Goal: Task Accomplishment & Management: Manage account settings

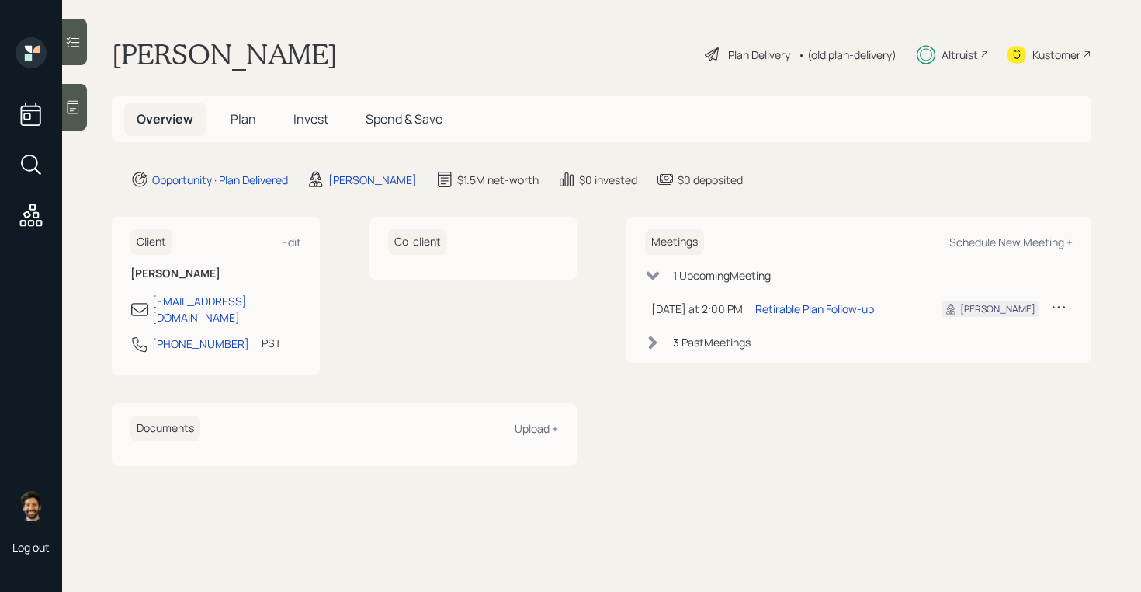
click at [211, 47] on h1 "[PERSON_NAME]" at bounding box center [225, 54] width 226 height 34
click at [863, 56] on div "• (old plan-delivery)" at bounding box center [847, 55] width 99 height 16
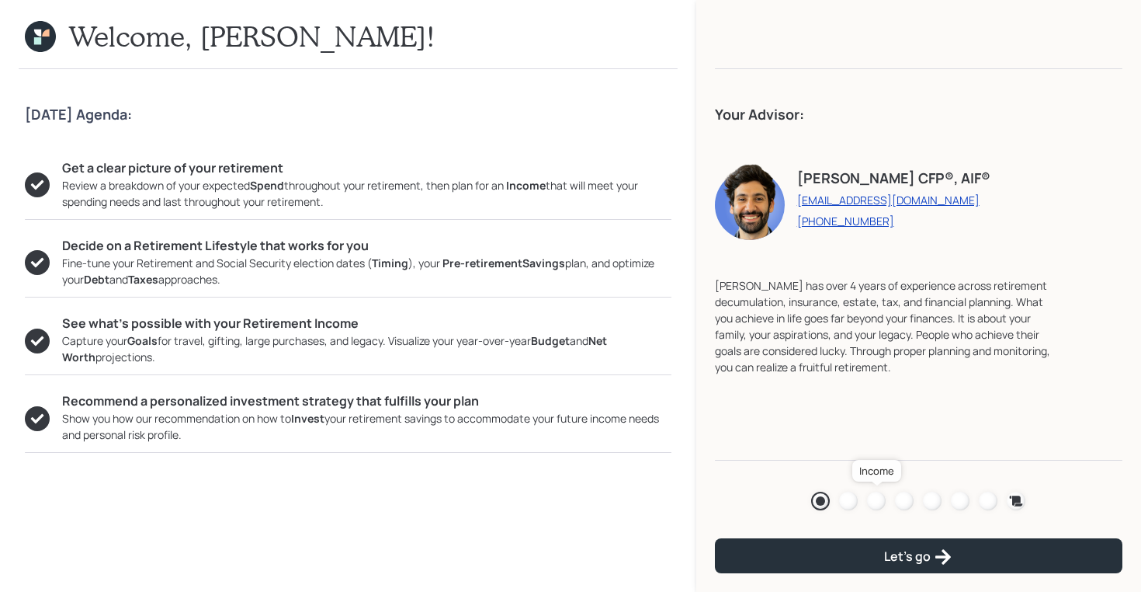
click at [873, 501] on div at bounding box center [876, 500] width 19 height 19
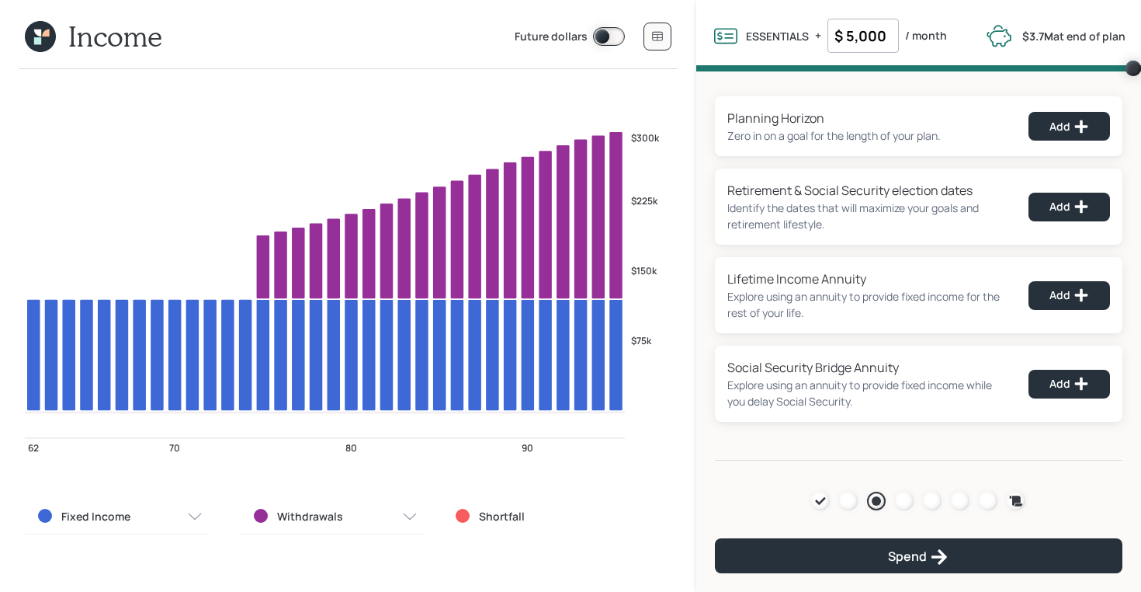
click at [43, 42] on icon at bounding box center [40, 36] width 31 height 31
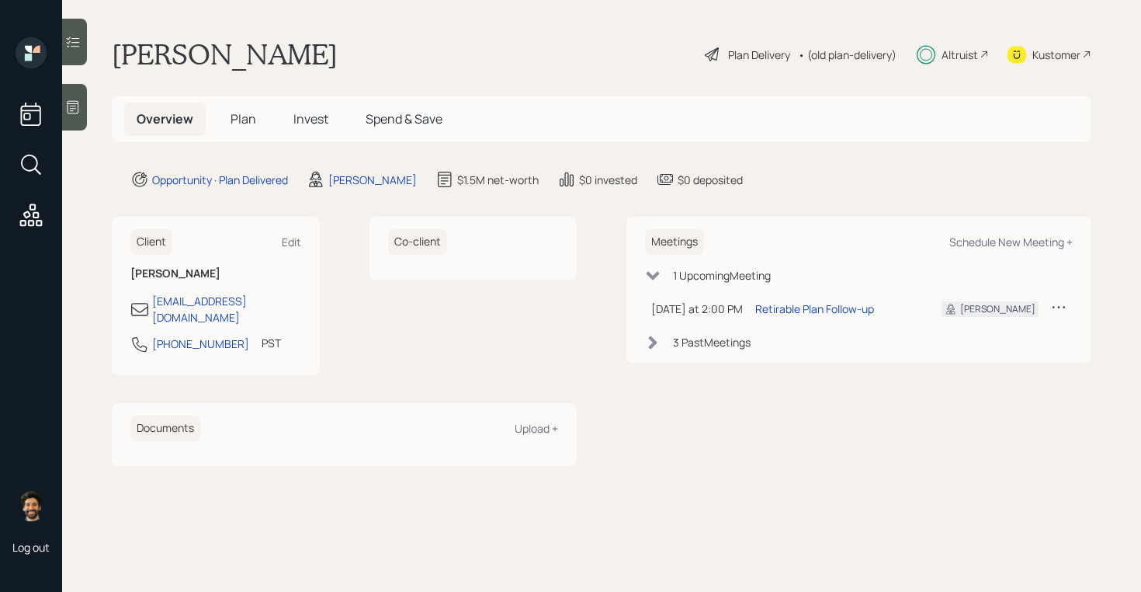
click at [237, 123] on span "Plan" at bounding box center [244, 118] width 26 height 17
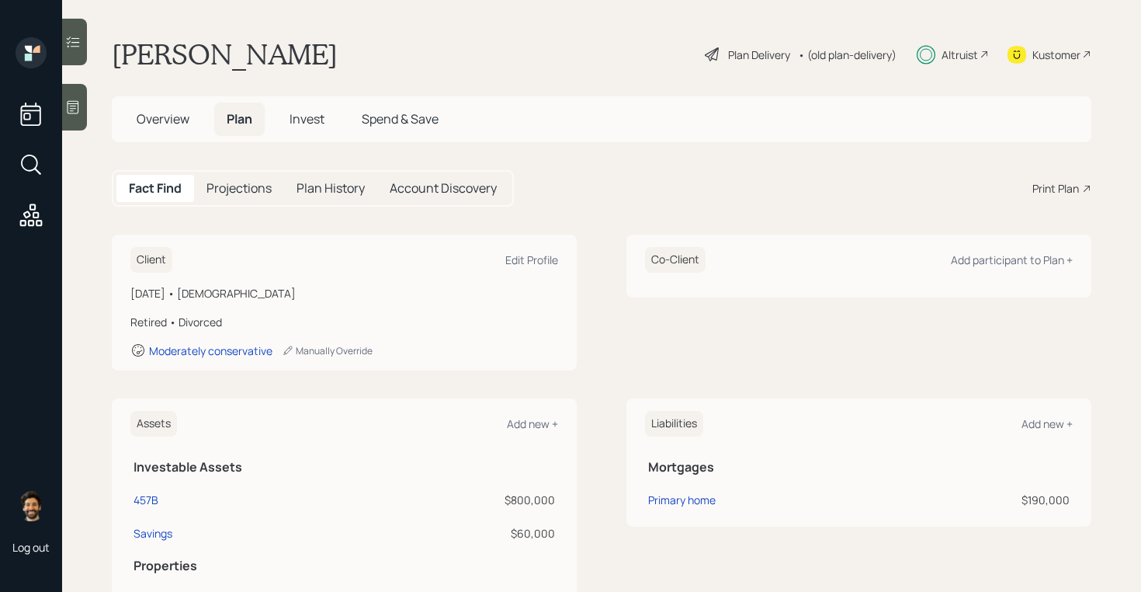
click at [849, 58] on div "• (old plan-delivery)" at bounding box center [847, 55] width 99 height 16
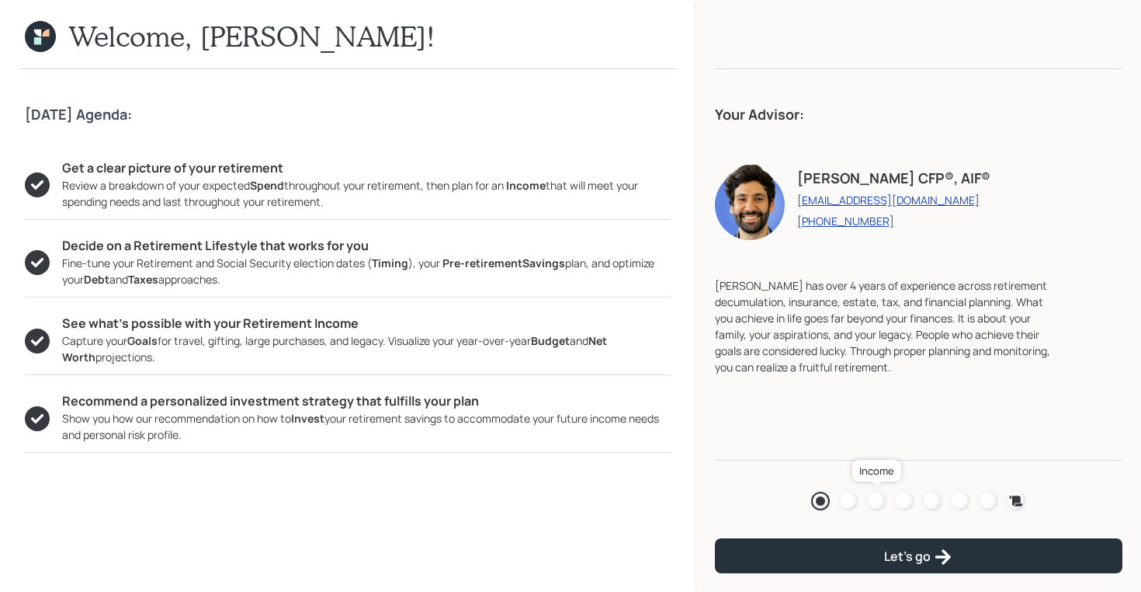
click at [880, 501] on div at bounding box center [876, 500] width 19 height 19
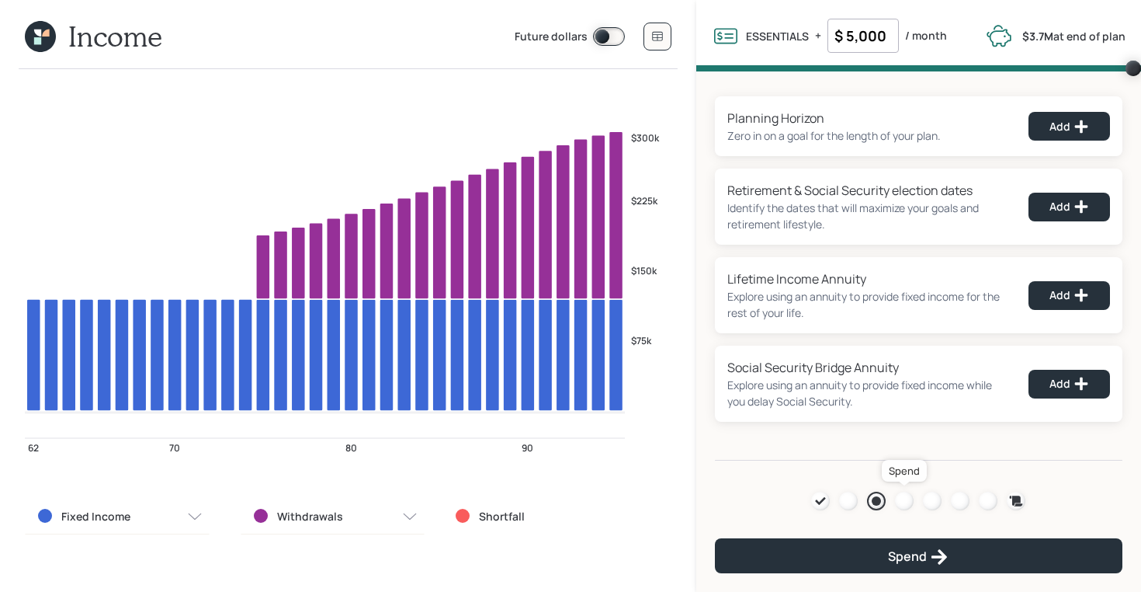
click at [910, 499] on div at bounding box center [904, 500] width 19 height 19
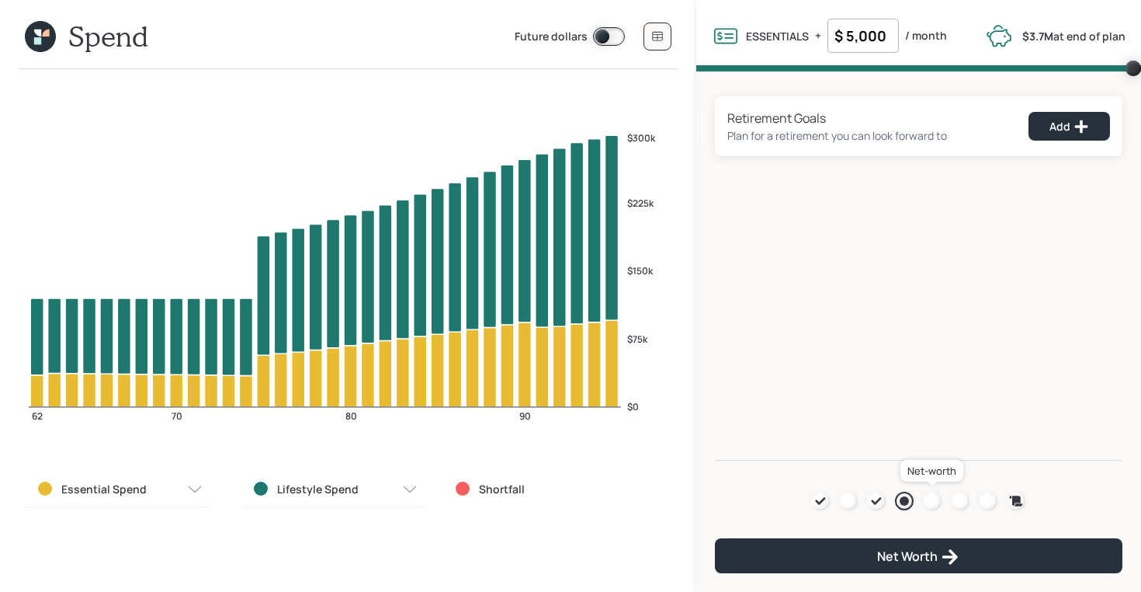
click at [941, 500] on div at bounding box center [932, 500] width 19 height 19
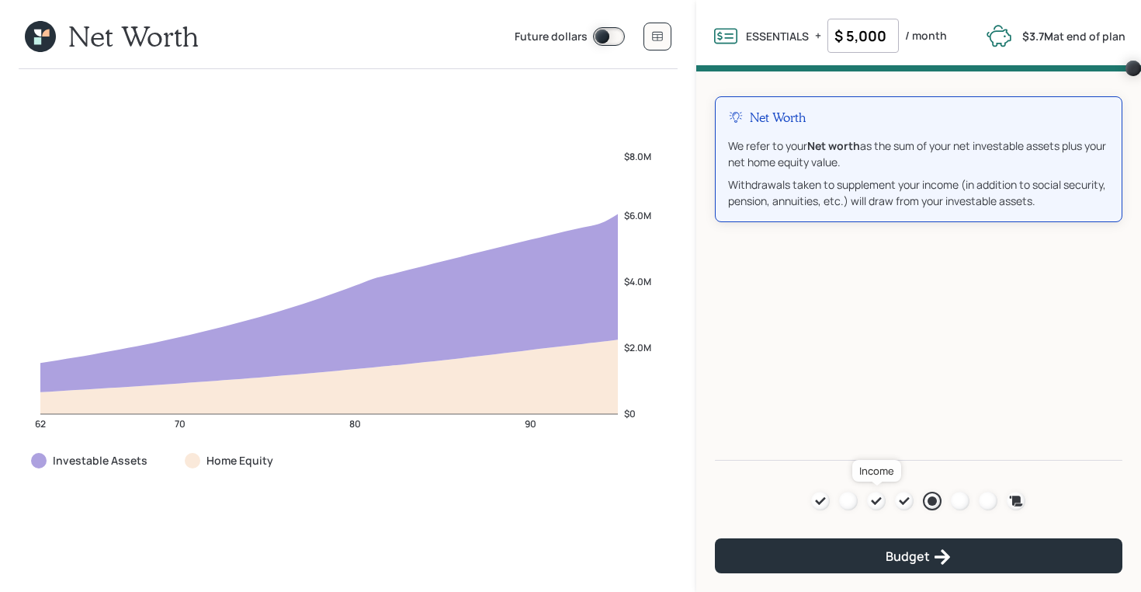
click at [872, 505] on icon at bounding box center [876, 501] width 12 height 12
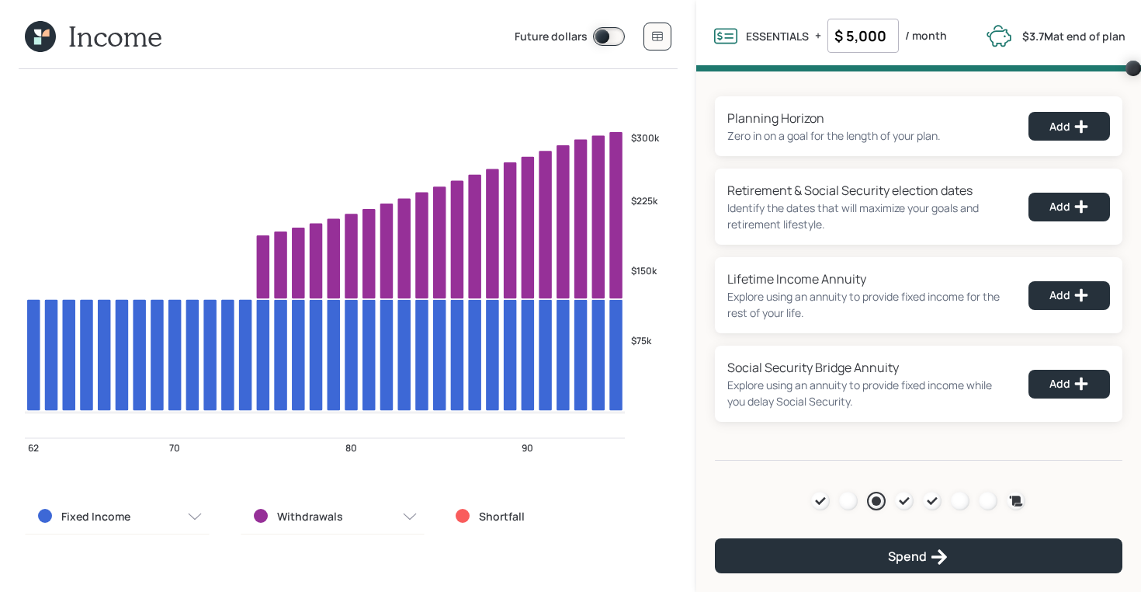
click at [45, 33] on icon at bounding box center [45, 33] width 7 height 7
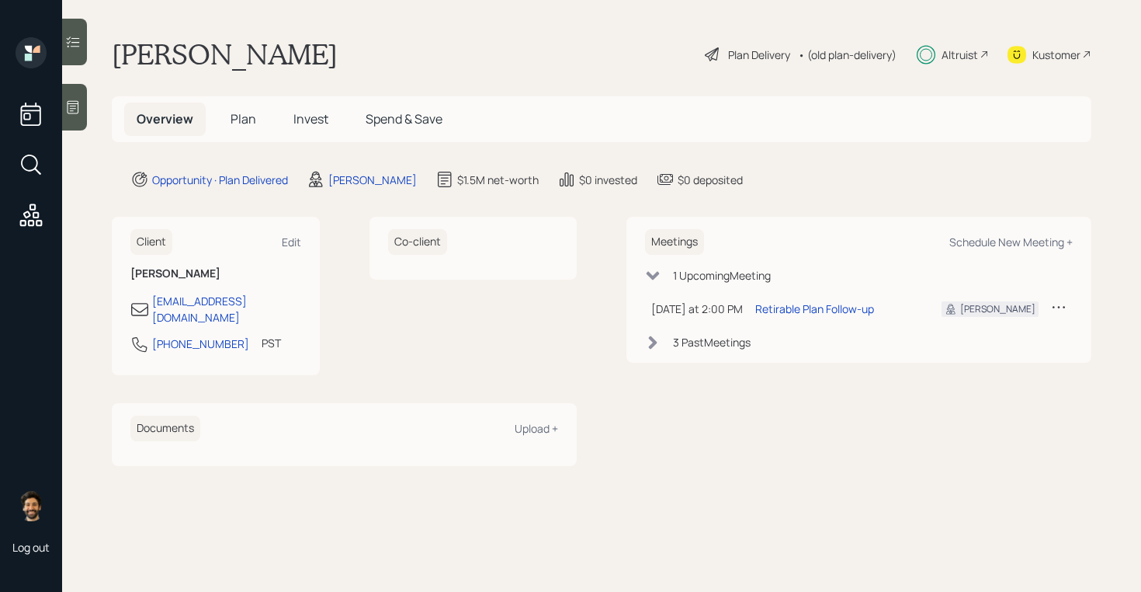
click at [245, 123] on span "Plan" at bounding box center [244, 118] width 26 height 17
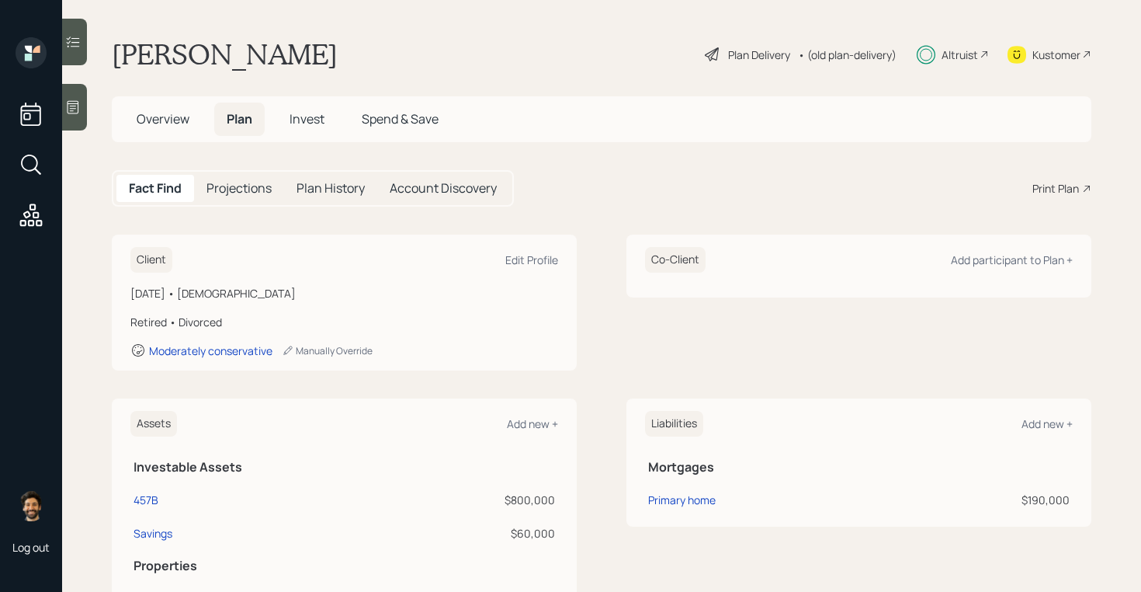
click at [184, 118] on span "Overview" at bounding box center [163, 118] width 53 height 17
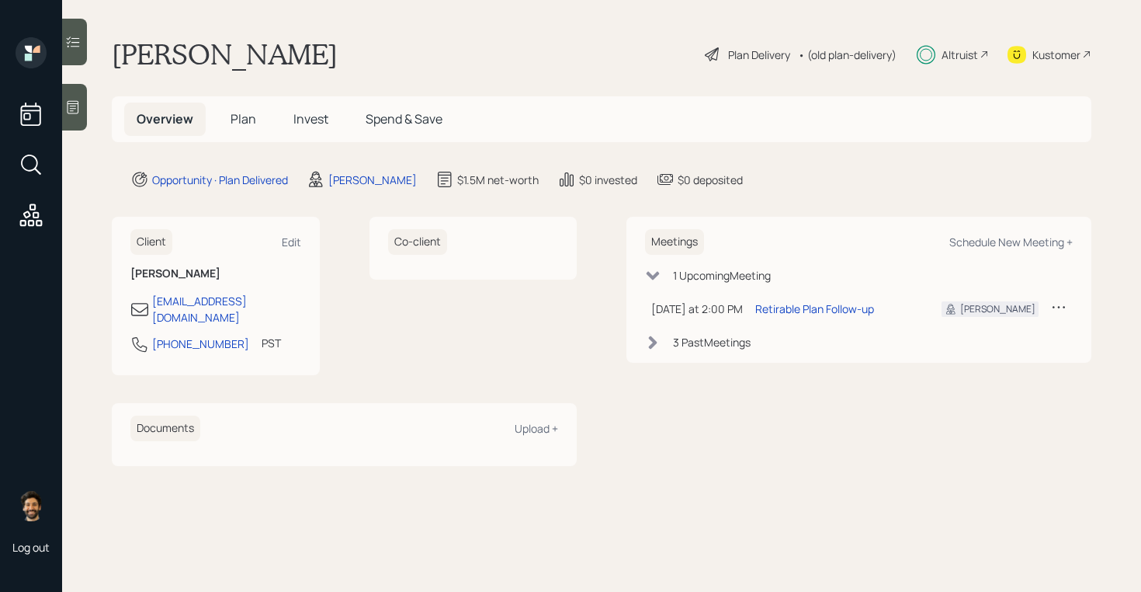
click at [248, 117] on span "Plan" at bounding box center [244, 118] width 26 height 17
click at [964, 61] on div "Altruist" at bounding box center [960, 55] width 36 height 16
click at [256, 114] on h5 "Plan" at bounding box center [243, 118] width 50 height 33
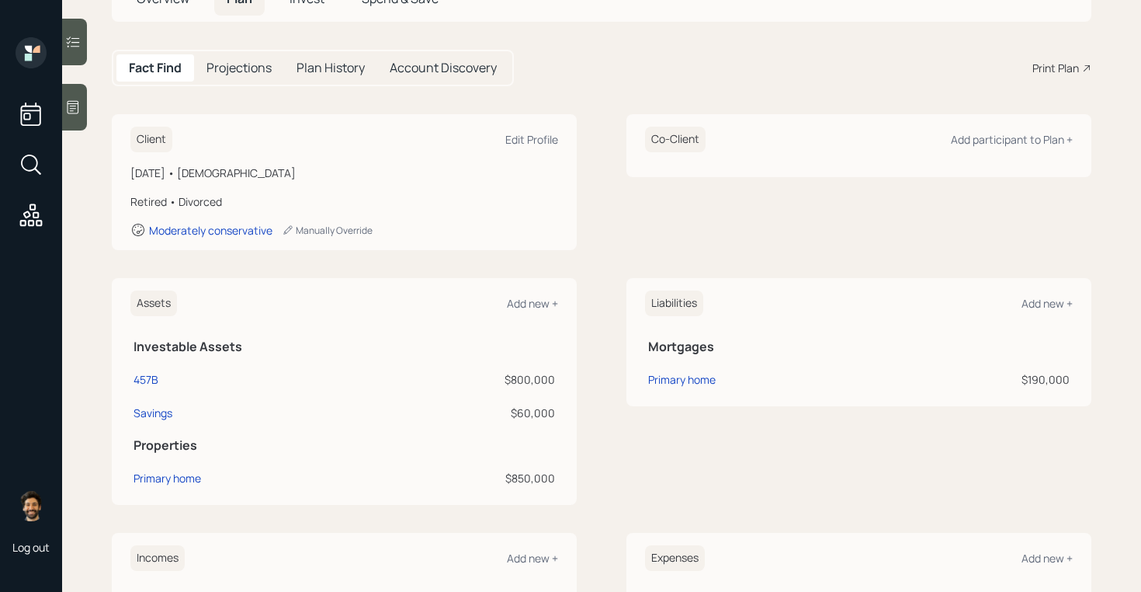
scroll to position [123, 0]
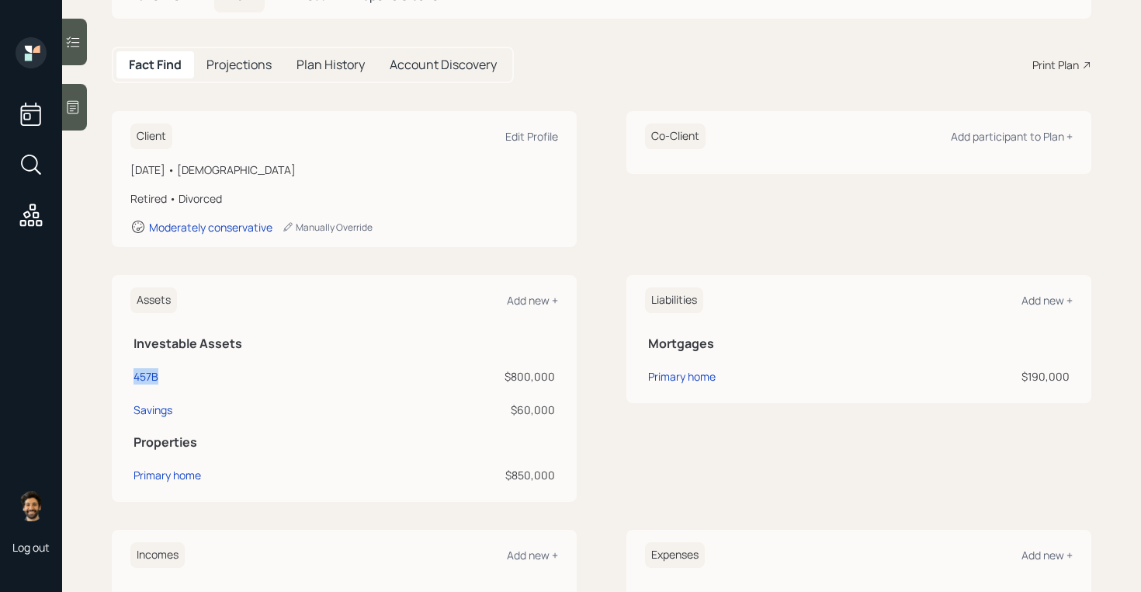
drag, startPoint x: 168, startPoint y: 371, endPoint x: 131, endPoint y: 373, distance: 37.3
click at [131, 373] on td "457B" at bounding box center [251, 373] width 242 height 33
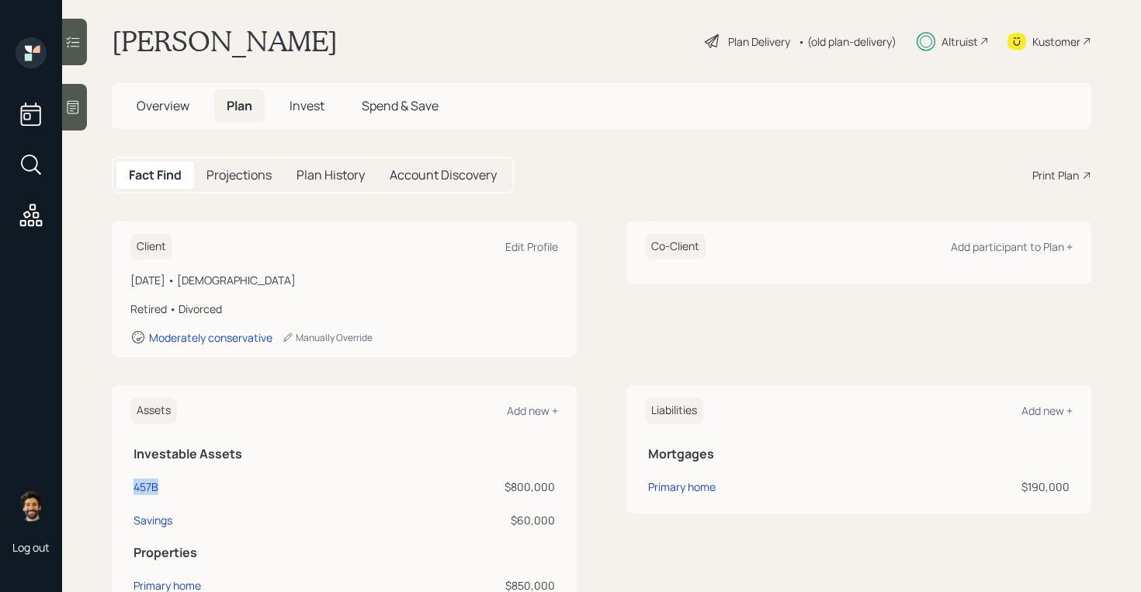
scroll to position [0, 0]
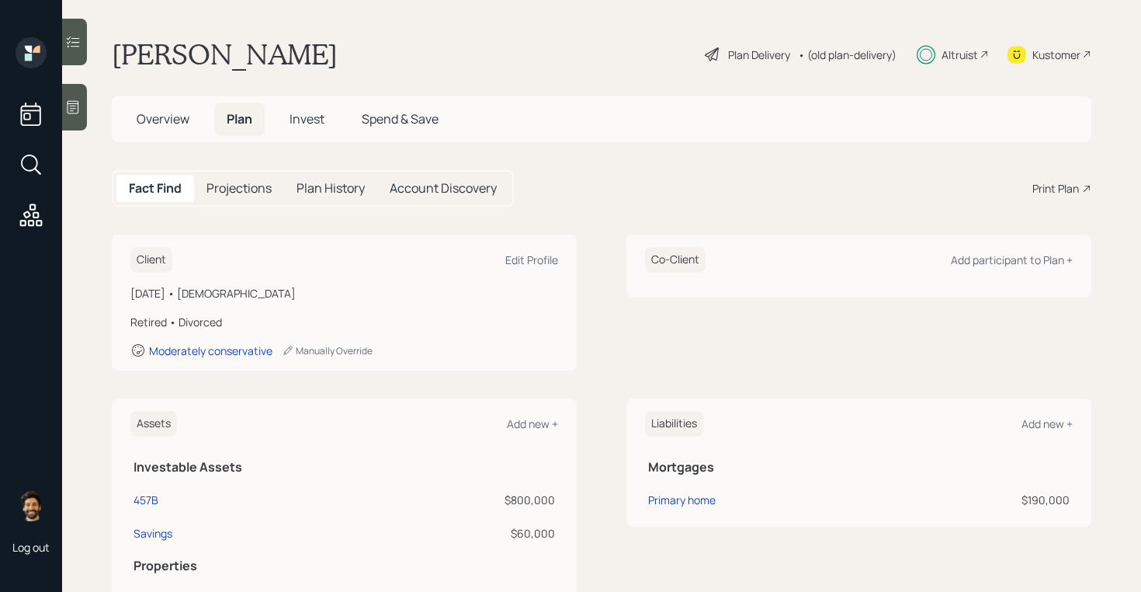
click at [174, 104] on h5 "Overview" at bounding box center [163, 118] width 78 height 33
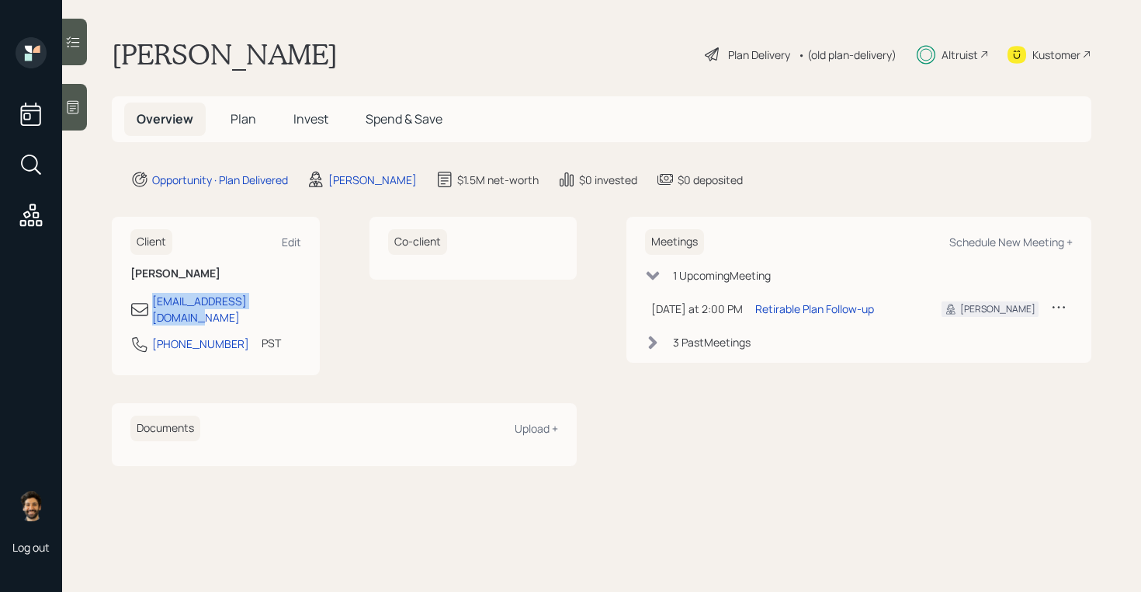
drag, startPoint x: 304, startPoint y: 305, endPoint x: 138, endPoint y: 305, distance: 165.4
click at [138, 305] on div "Client Edit [PERSON_NAME] [EMAIL_ADDRESS][DOMAIN_NAME] [PHONE_NUMBER] PST Curre…" at bounding box center [216, 296] width 208 height 158
copy div "[EMAIL_ADDRESS][DOMAIN_NAME]"
drag, startPoint x: 181, startPoint y: 307, endPoint x: 431, endPoint y: 2, distance: 394.5
click at [0, 0] on div "Log out [PERSON_NAME] Plan Delivery • (old plan-delivery) Altruist Kustomer Ove…" at bounding box center [570, 296] width 1141 height 592
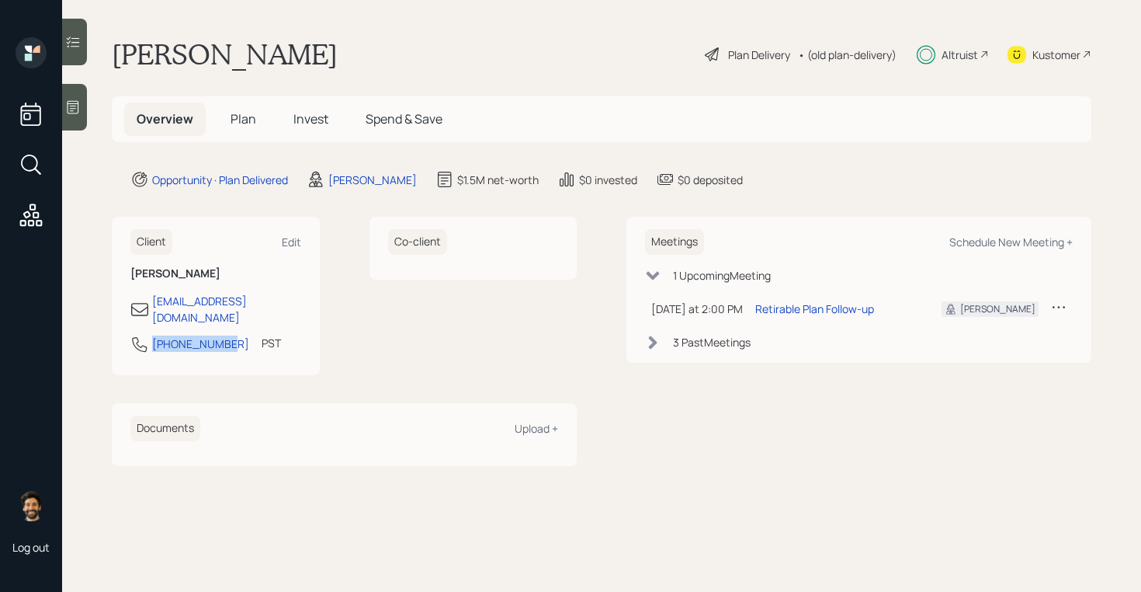
drag, startPoint x: 223, startPoint y: 330, endPoint x: 135, endPoint y: 331, distance: 87.7
click at [135, 335] on div "[PHONE_NUMBER] PST Currently 11:04 AM" at bounding box center [215, 349] width 171 height 28
copy div "[PHONE_NUMBER]"
drag, startPoint x: 182, startPoint y: 328, endPoint x: 474, endPoint y: 2, distance: 437.7
click at [0, 0] on div "Log out [PERSON_NAME] Plan Delivery • (old plan-delivery) Altruist Kustomer Ove…" at bounding box center [570, 296] width 1141 height 592
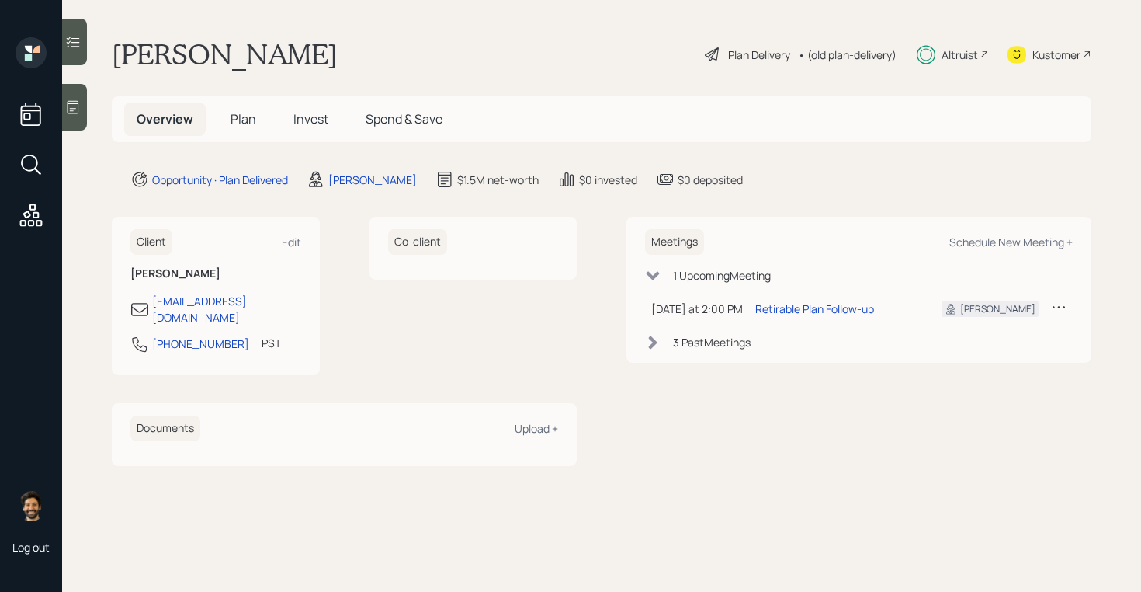
click at [255, 124] on h5 "Plan" at bounding box center [243, 118] width 50 height 33
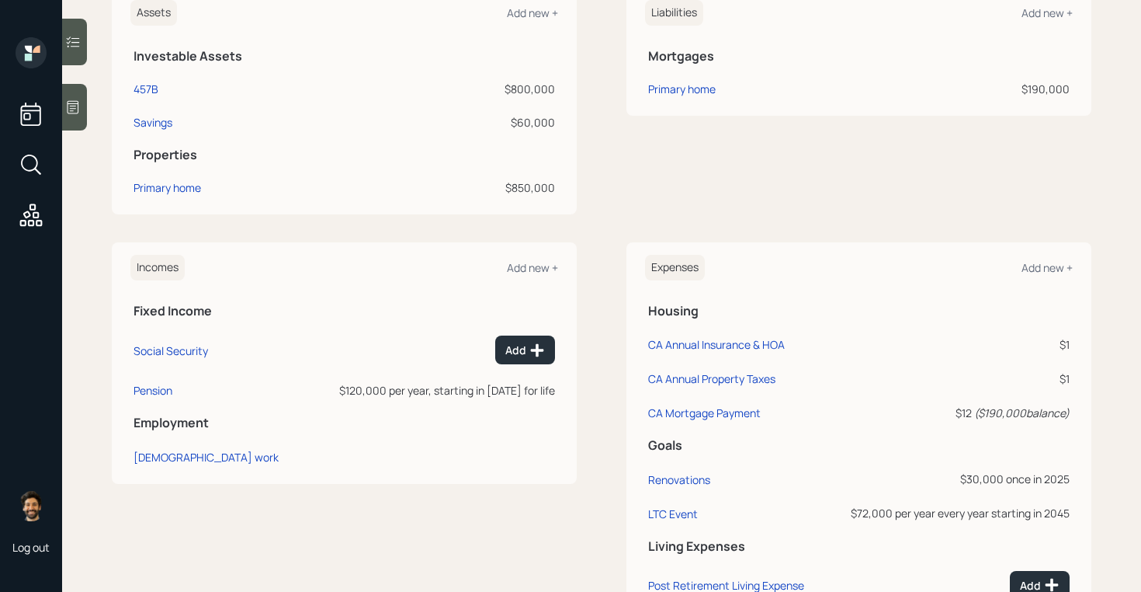
scroll to position [426, 0]
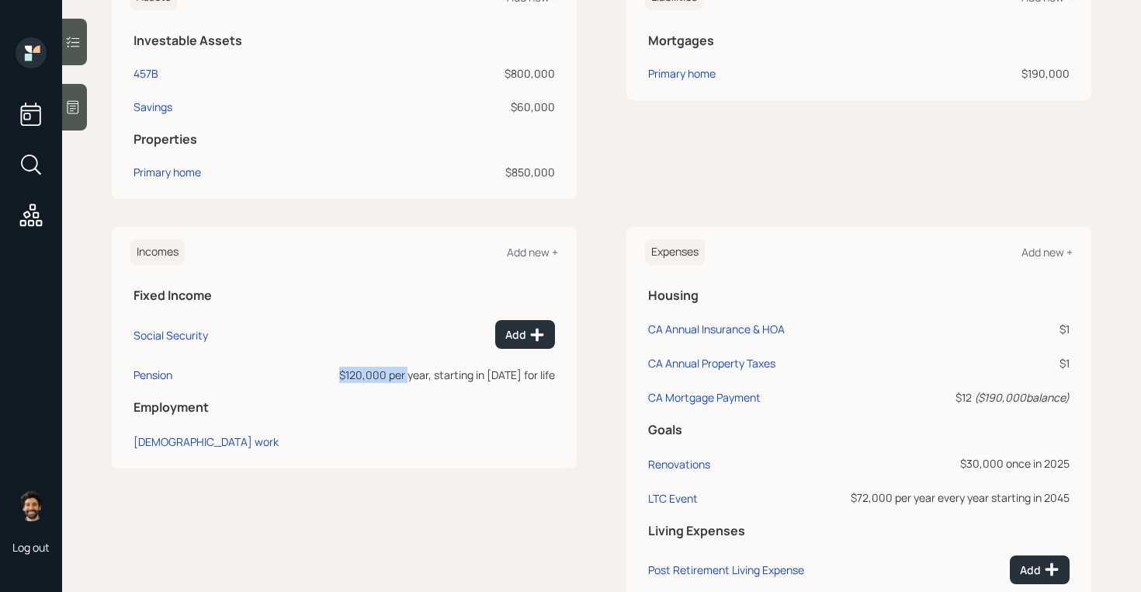
drag, startPoint x: 349, startPoint y: 380, endPoint x: 420, endPoint y: 380, distance: 71.4
click at [420, 380] on div "$120,000 per year, starting in [DATE] for life" at bounding box center [431, 374] width 248 height 16
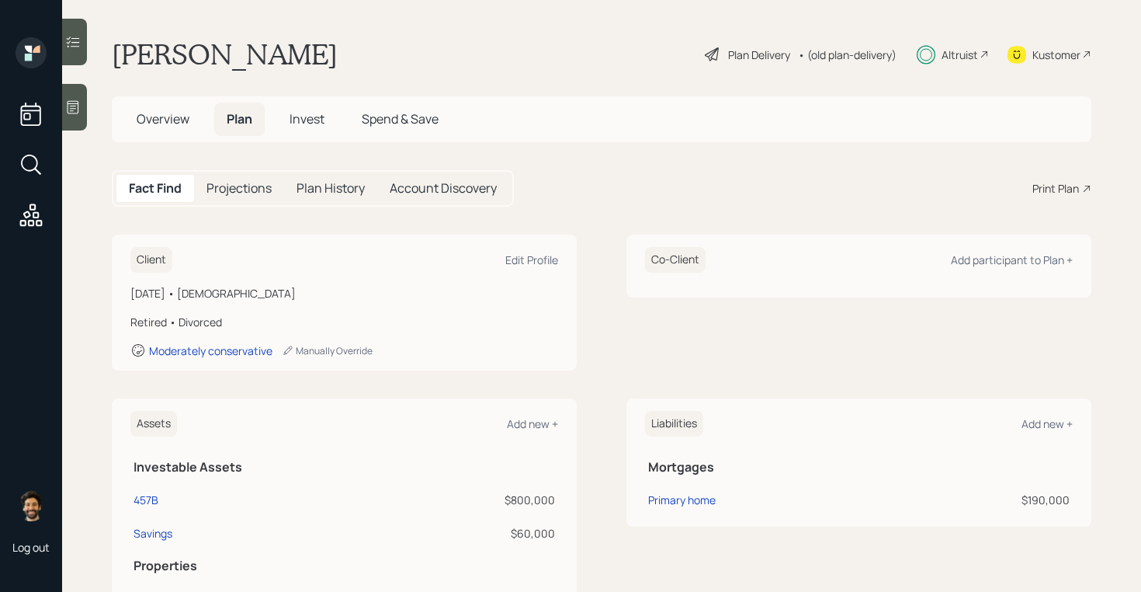
click at [1035, 55] on div "Kustomer" at bounding box center [1057, 55] width 48 height 16
click at [159, 124] on span "Overview" at bounding box center [163, 118] width 53 height 17
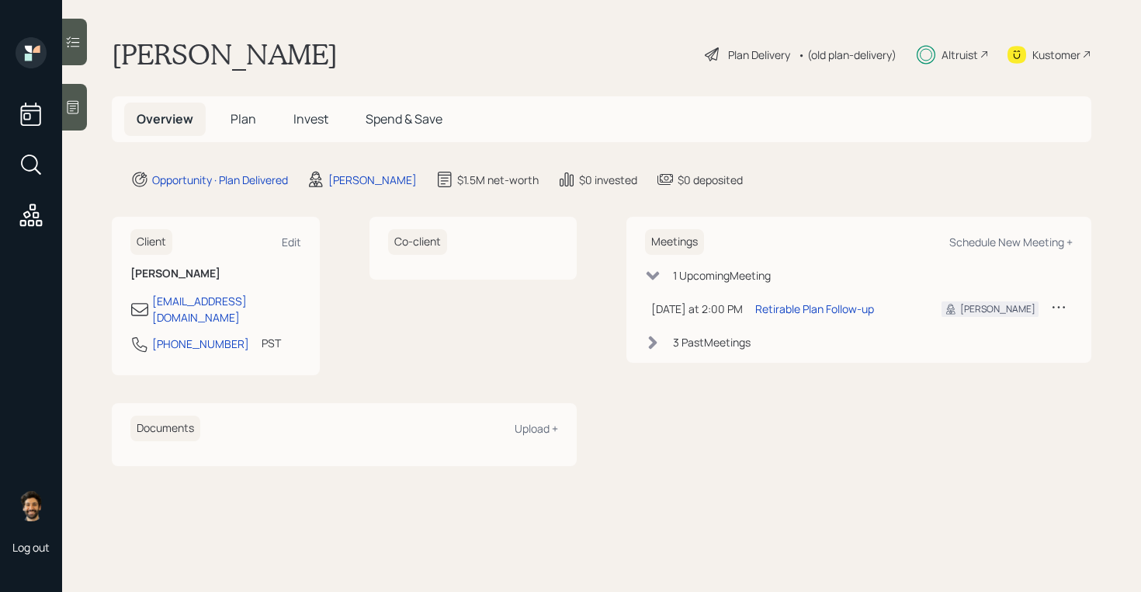
click at [245, 113] on span "Plan" at bounding box center [244, 118] width 26 height 17
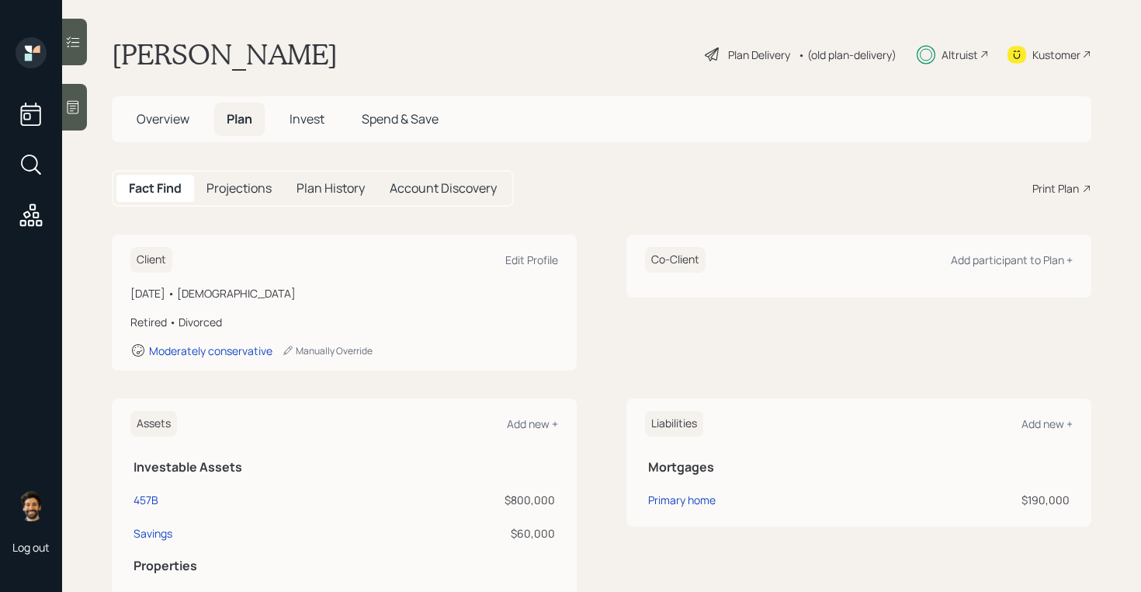
click at [146, 120] on span "Overview" at bounding box center [163, 118] width 53 height 17
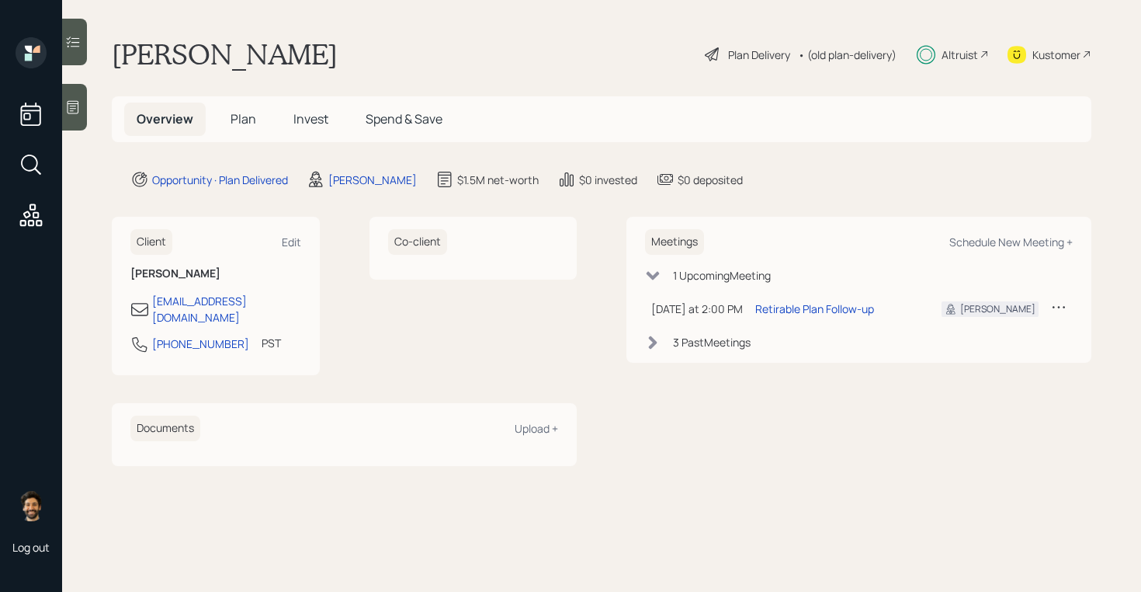
click at [238, 123] on span "Plan" at bounding box center [244, 118] width 26 height 17
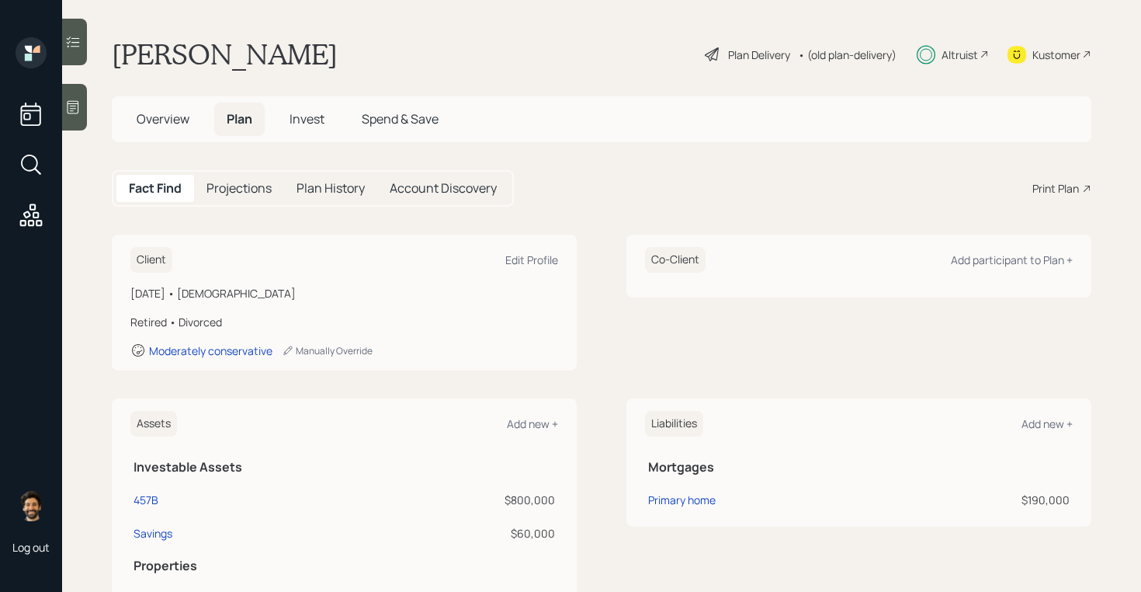
click at [1054, 193] on div "Print Plan" at bounding box center [1056, 188] width 47 height 16
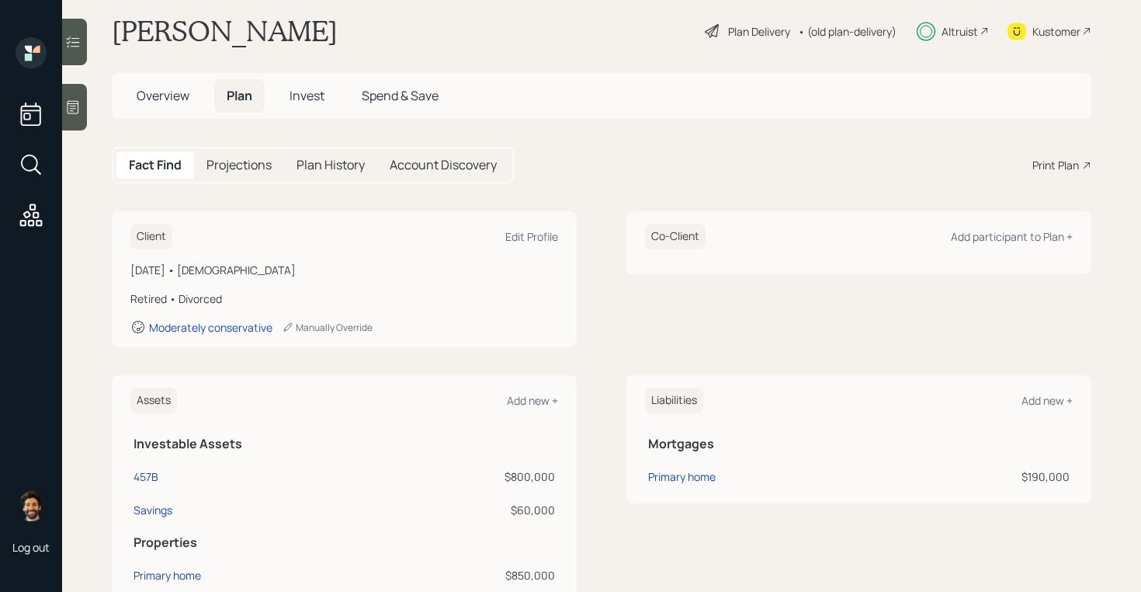
scroll to position [33, 0]
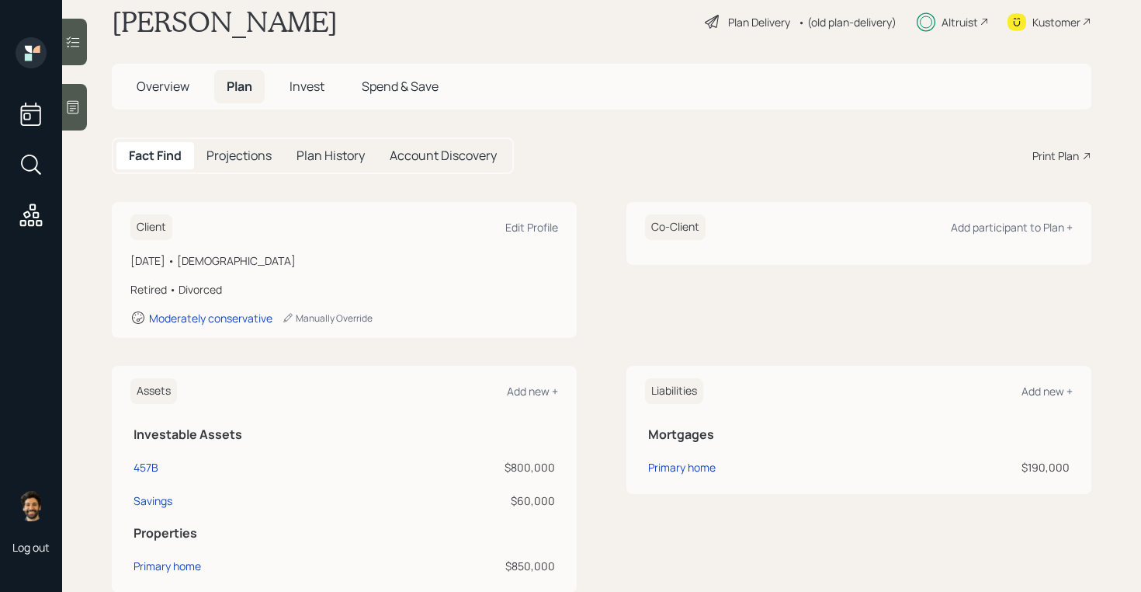
click at [87, 111] on main "[PERSON_NAME] Plan Delivery • (old plan-delivery) Altruist Kustomer Overview Pl…" at bounding box center [601, 296] width 1079 height 592
click at [75, 111] on icon at bounding box center [73, 107] width 16 height 16
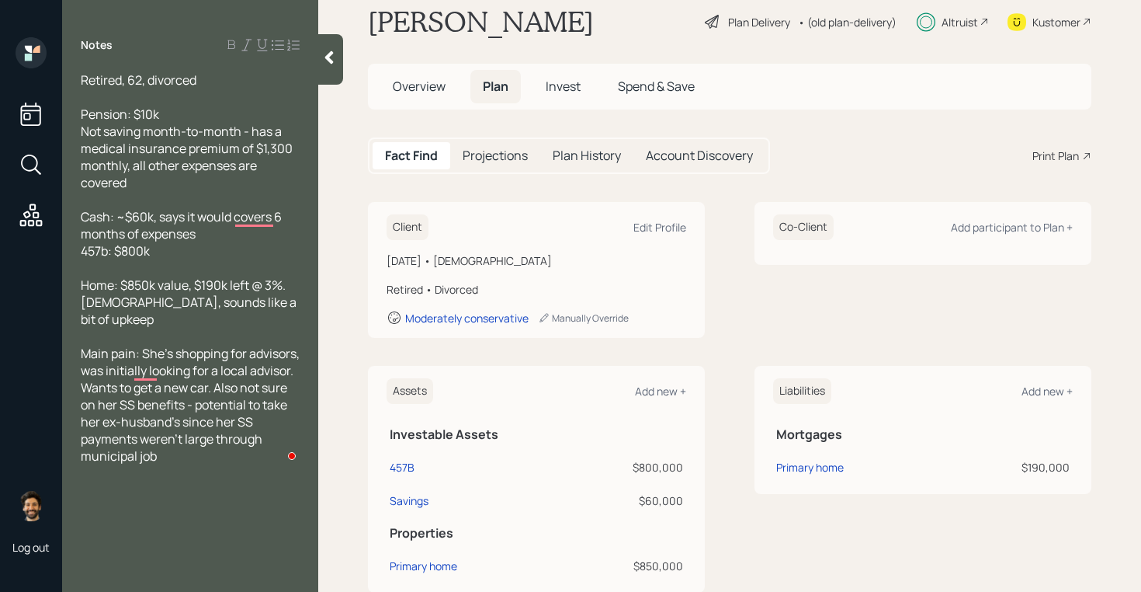
click at [329, 62] on icon at bounding box center [329, 58] width 16 height 16
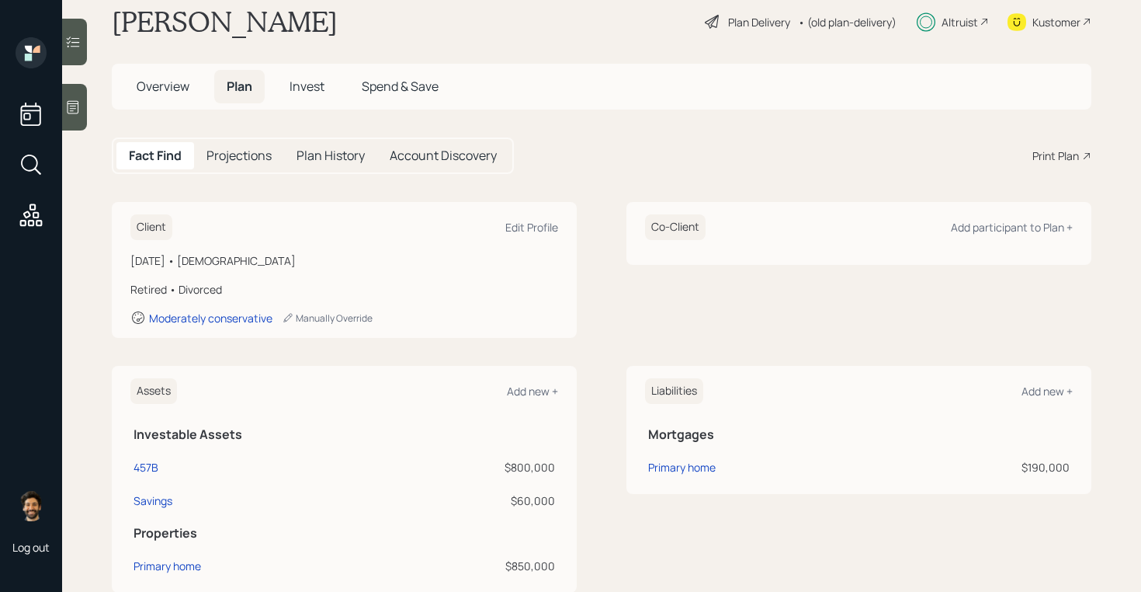
click at [294, 85] on span "Invest" at bounding box center [307, 86] width 35 height 17
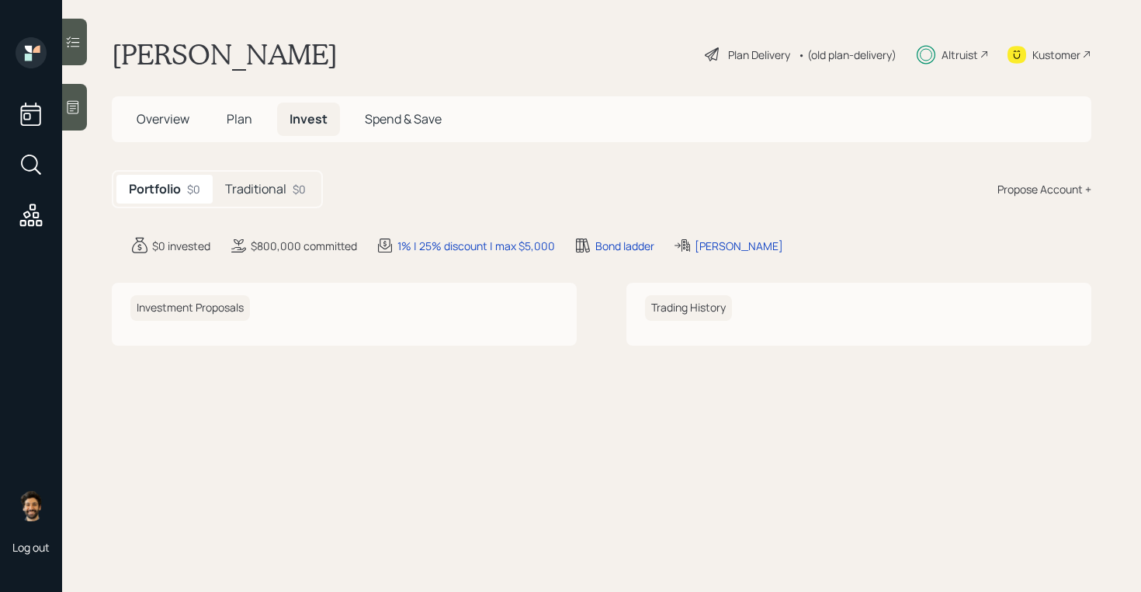
click at [287, 193] on div "Traditional $0" at bounding box center [266, 189] width 106 height 29
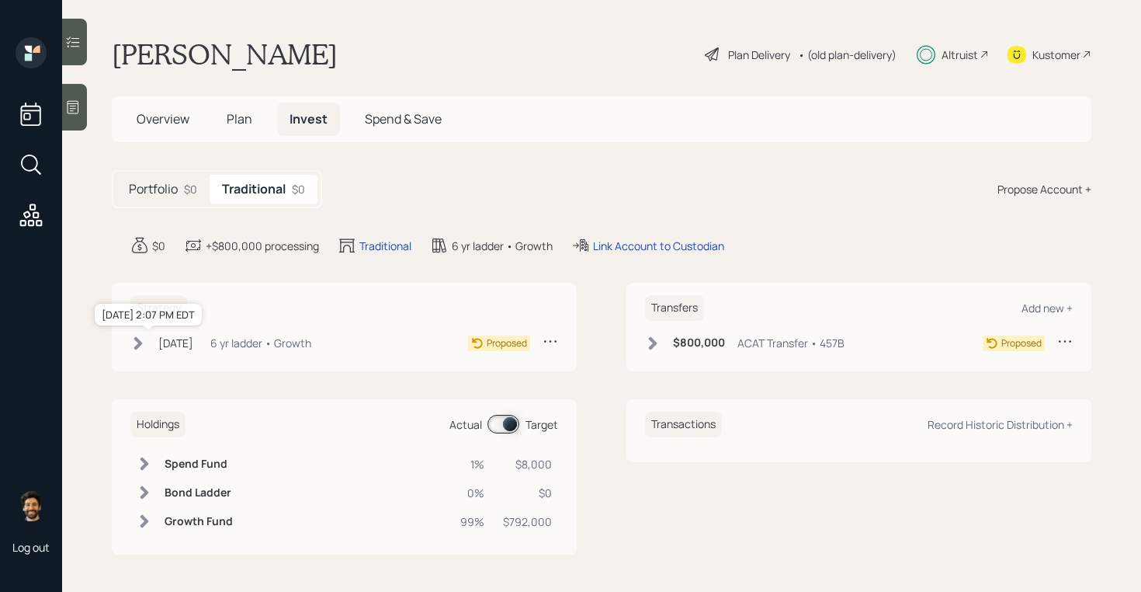
click at [193, 350] on div "[DATE]" at bounding box center [175, 343] width 35 height 16
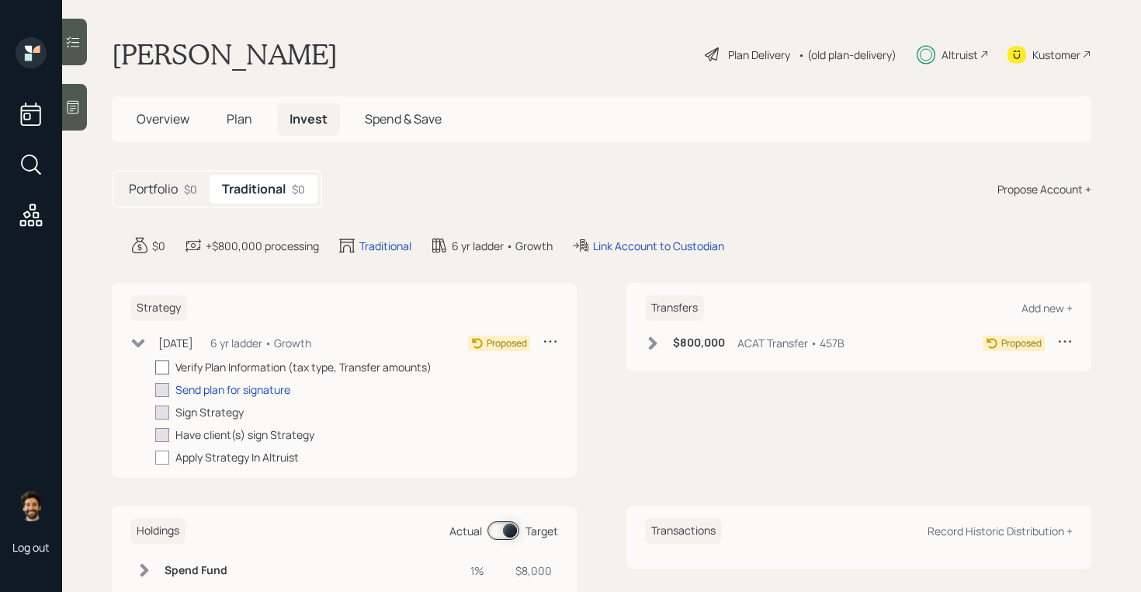
click at [161, 366] on div at bounding box center [162, 367] width 14 height 14
click at [155, 366] on input "checkbox" at bounding box center [155, 366] width 1 height 1
checkbox input "true"
click at [665, 337] on div "$800,000 ACAT Transfer • 457B" at bounding box center [745, 342] width 200 height 19
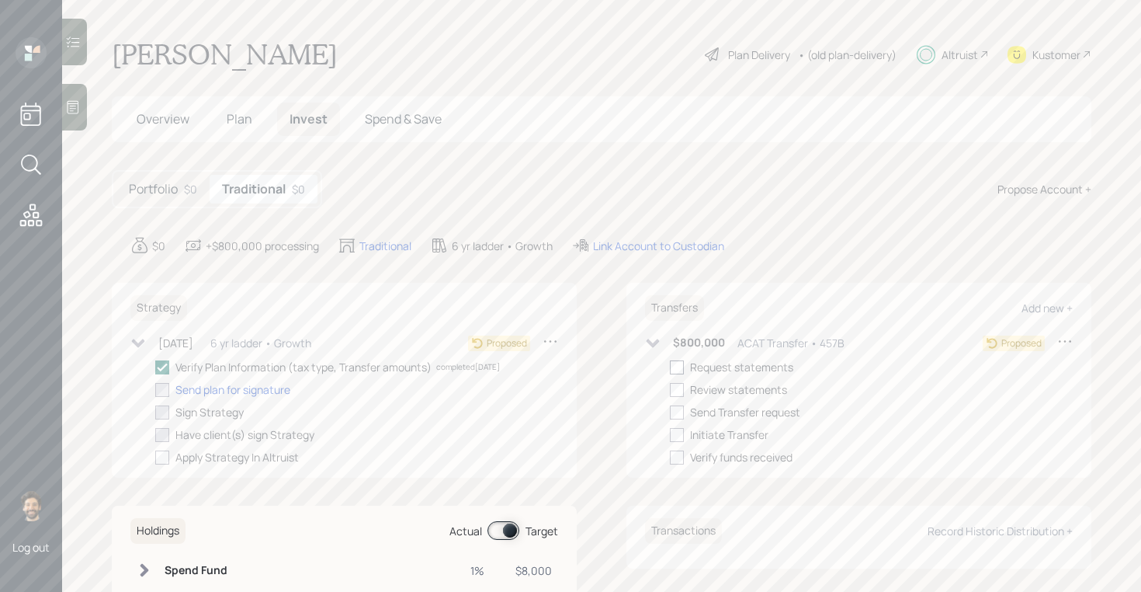
click at [680, 370] on div at bounding box center [677, 367] width 14 height 14
click at [670, 367] on input "checkbox" at bounding box center [669, 366] width 1 height 1
checkbox input "true"
click at [616, 254] on div "Link Account to Custodian" at bounding box center [647, 245] width 153 height 19
click at [610, 248] on div "Link Account to Custodian" at bounding box center [658, 246] width 131 height 16
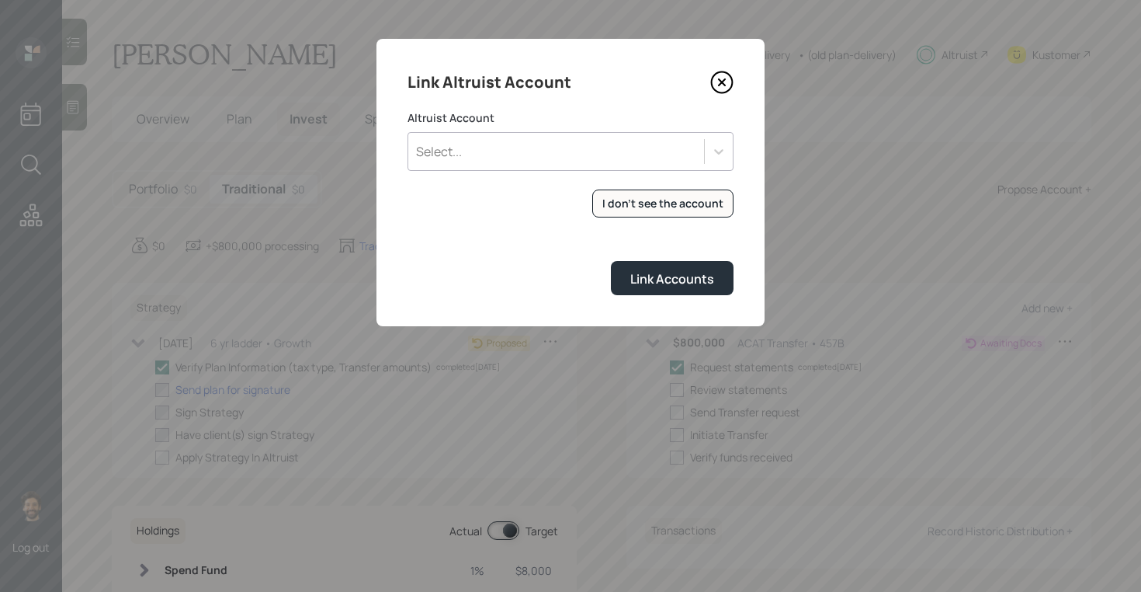
click at [540, 162] on div "Select..." at bounding box center [556, 151] width 296 height 26
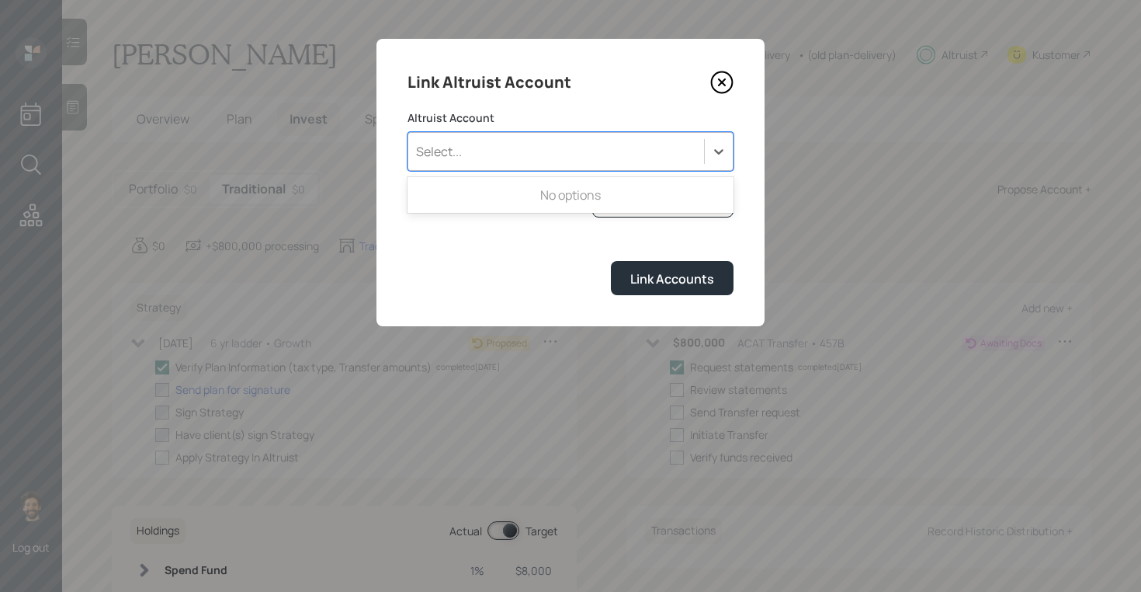
click at [518, 123] on label "Altruist Account" at bounding box center [571, 118] width 326 height 16
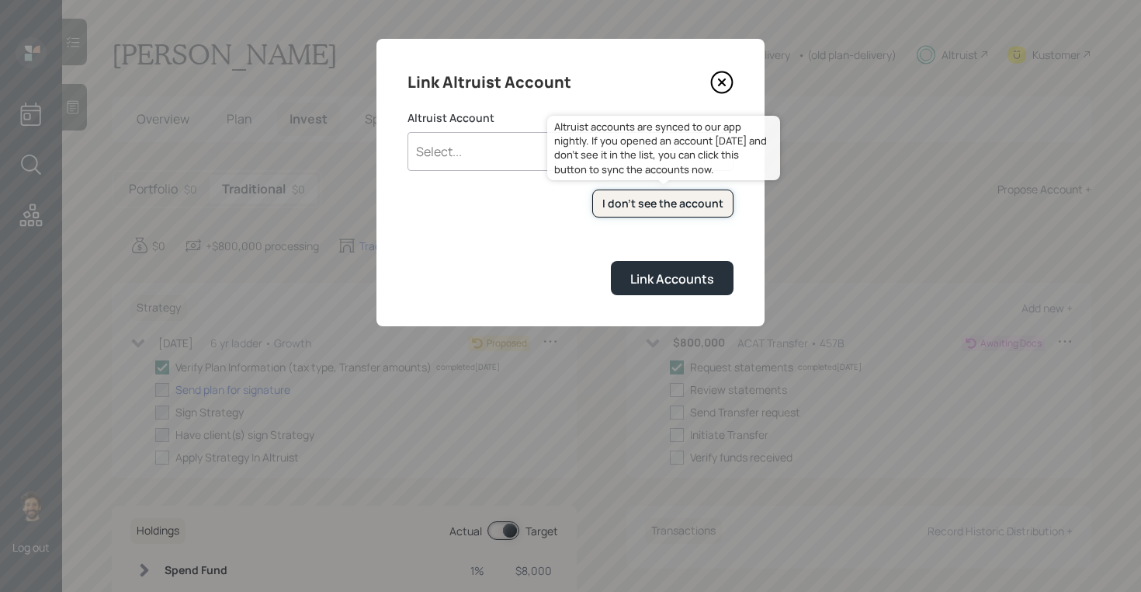
click at [611, 205] on div "I don't see the account" at bounding box center [663, 204] width 121 height 16
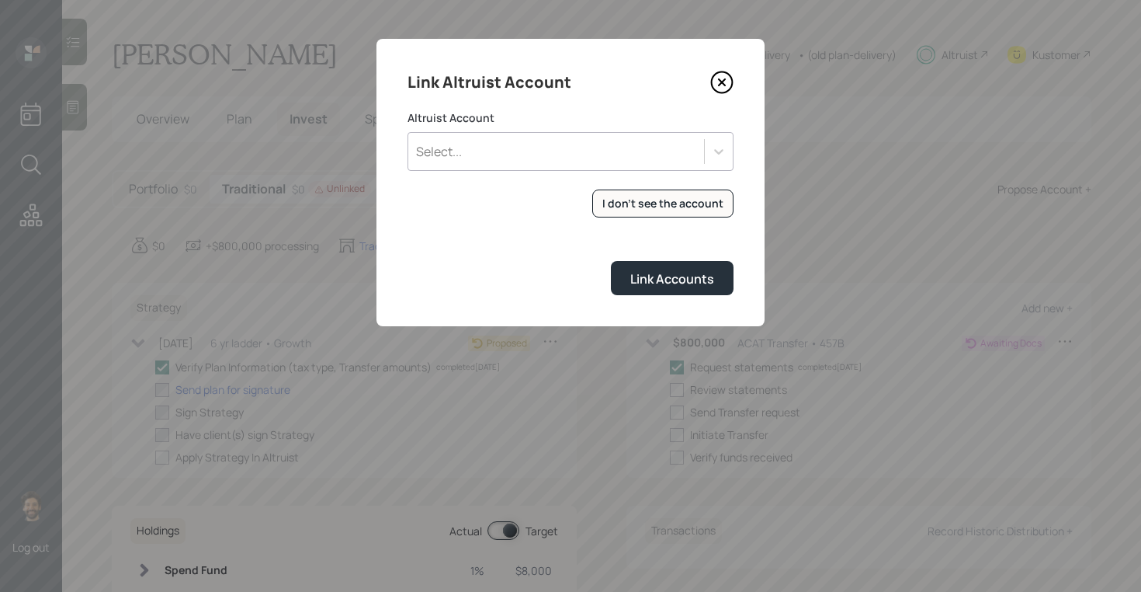
click at [534, 147] on div "Select..." at bounding box center [556, 151] width 296 height 26
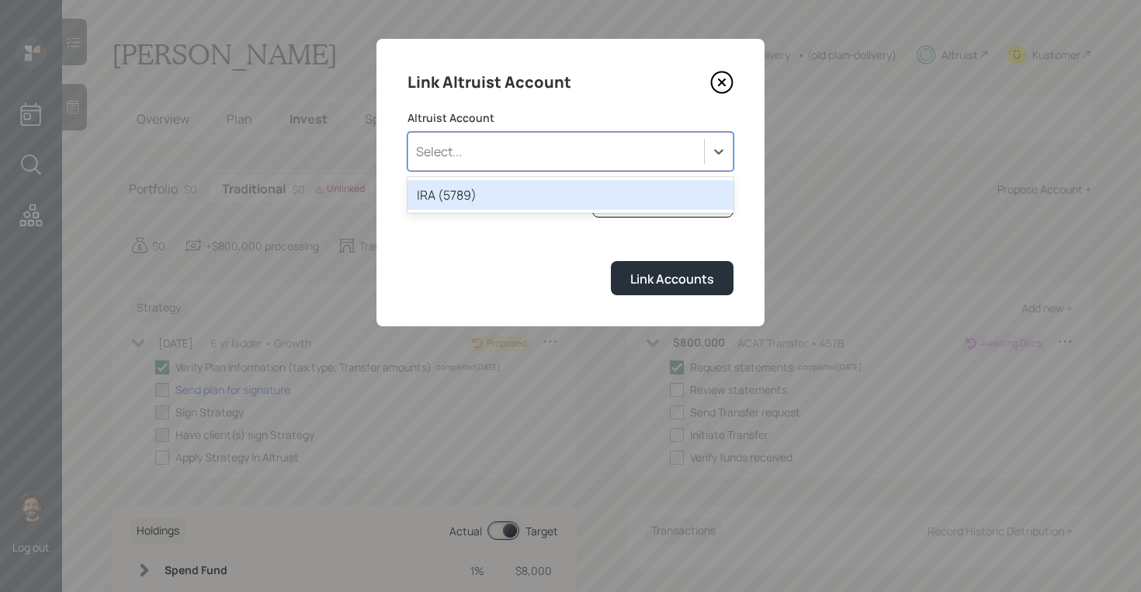
click at [487, 193] on div "IRA (5789)" at bounding box center [571, 195] width 326 height 30
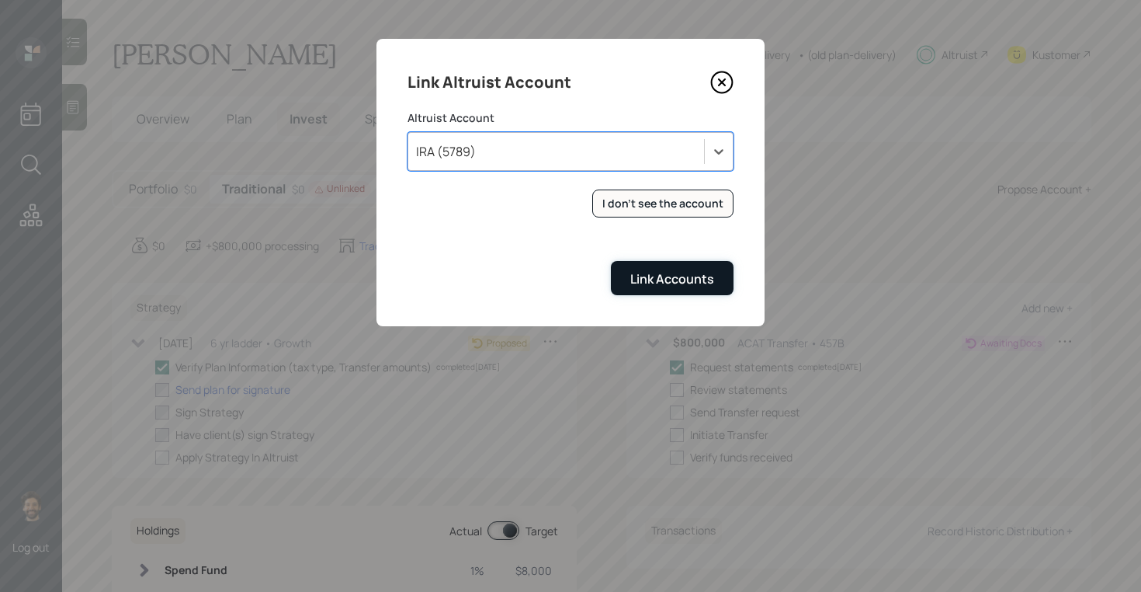
click at [650, 290] on button "Link Accounts" at bounding box center [672, 277] width 123 height 33
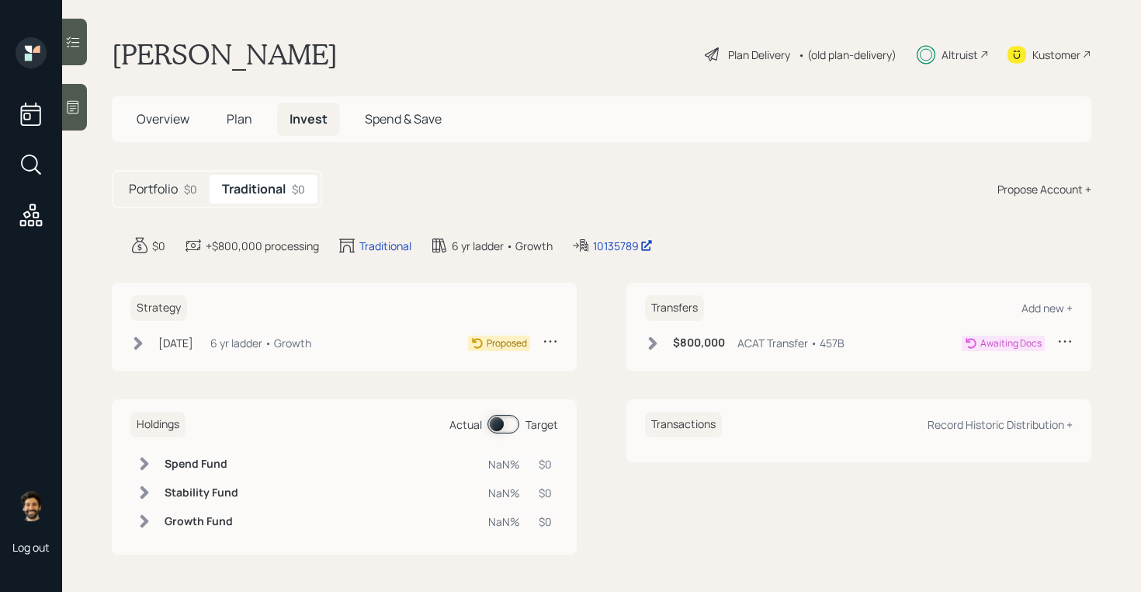
click at [138, 346] on icon at bounding box center [138, 342] width 9 height 13
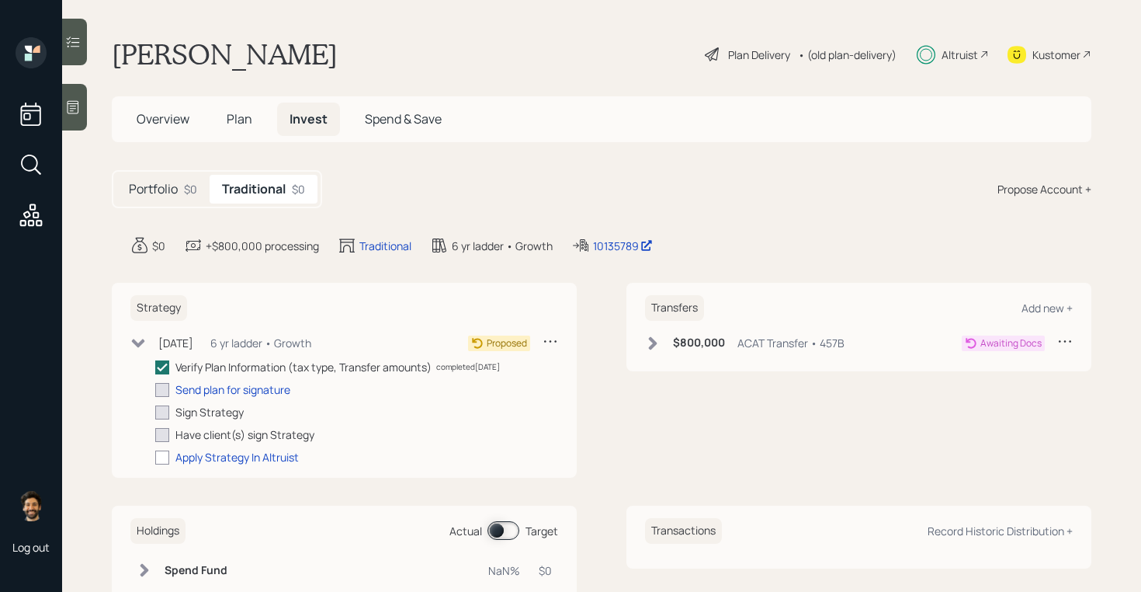
click at [138, 346] on icon at bounding box center [138, 343] width 13 height 9
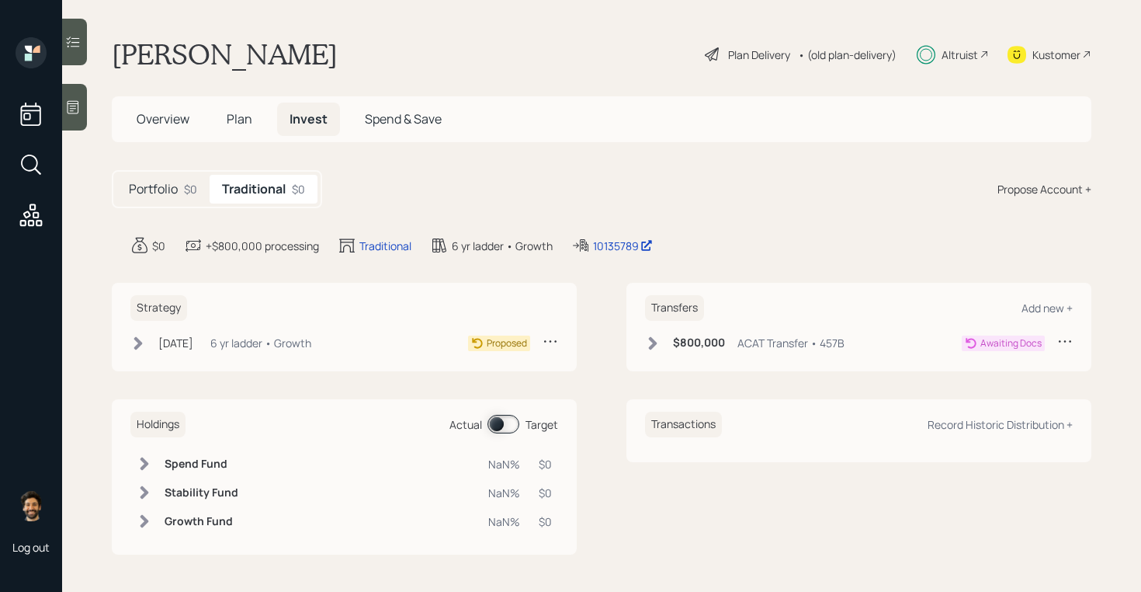
click at [152, 118] on span "Overview" at bounding box center [163, 118] width 53 height 17
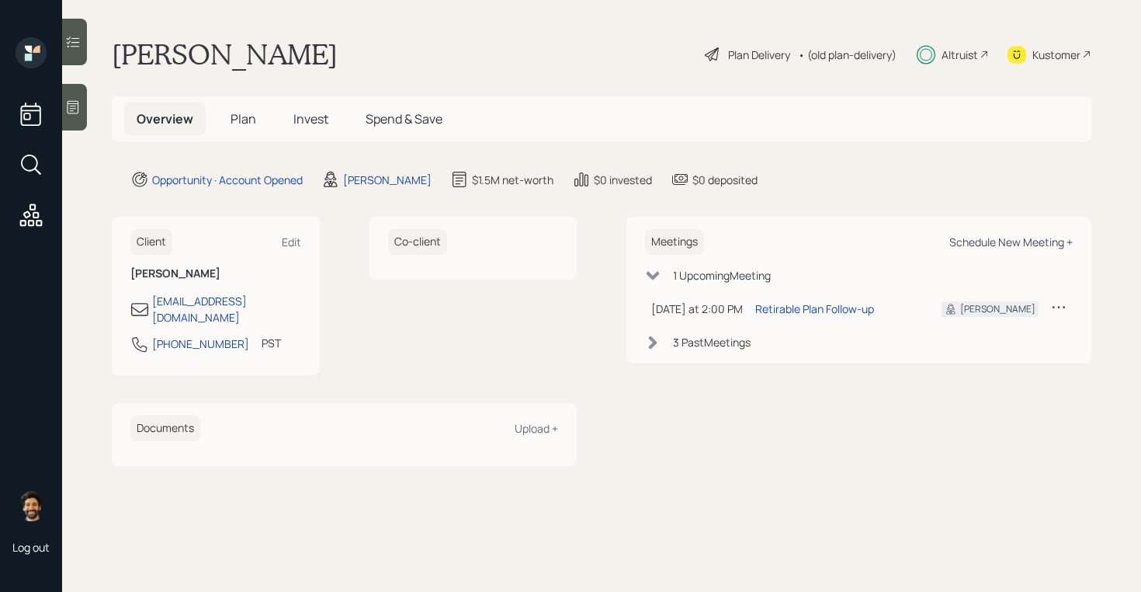
click at [1038, 242] on div "Schedule New Meeting +" at bounding box center [1011, 241] width 123 height 15
select select "f14b762f-c7c2-4b89-9227-8fa891345eea"
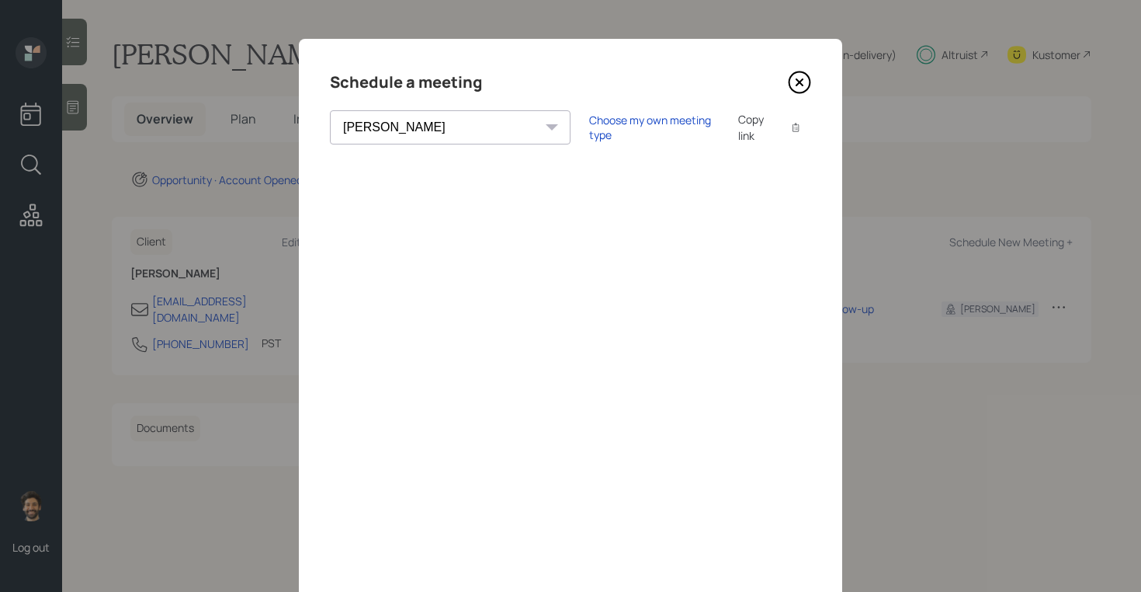
click at [807, 76] on icon at bounding box center [800, 82] width 21 height 21
